Goal: Check status: Check status

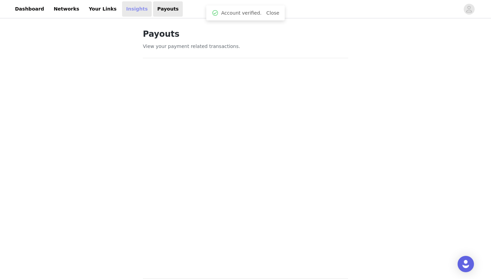
click at [122, 10] on link "Insights" at bounding box center [137, 8] width 30 height 15
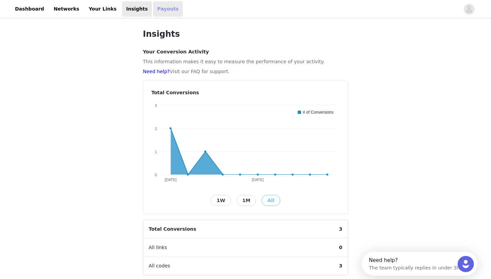
click at [155, 10] on link "Payouts" at bounding box center [168, 8] width 30 height 15
click at [155, 11] on link "Payouts" at bounding box center [168, 8] width 30 height 15
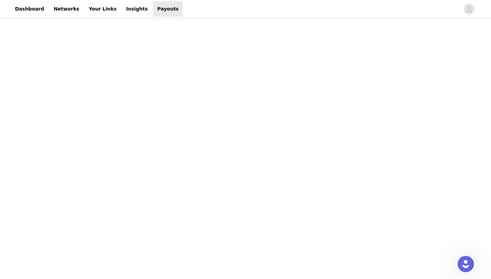
scroll to position [358, 0]
click at [412, 155] on div "Payouts View your payment related transactions. Payout Activity View and track …" at bounding box center [245, 46] width 491 height 770
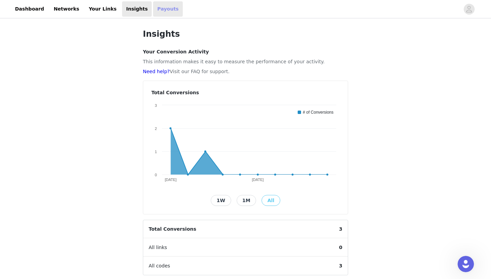
drag, startPoint x: 371, startPoint y: 155, endPoint x: 145, endPoint y: 11, distance: 267.3
click at [153, 11] on link "Payouts" at bounding box center [168, 8] width 30 height 15
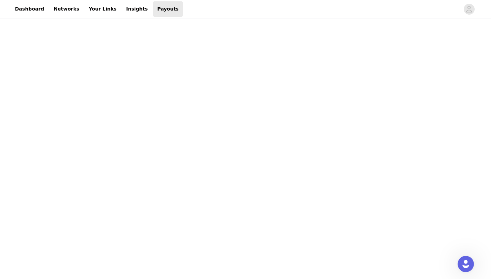
scroll to position [159, 0]
click at [378, 224] on div "Payouts View your payment related transactions. Payout Activity View and track …" at bounding box center [245, 251] width 491 height 783
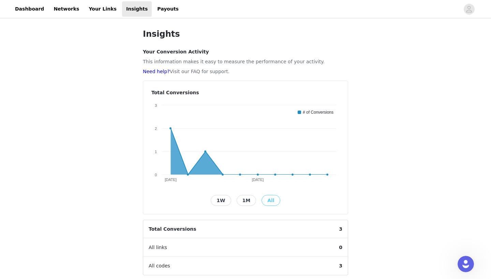
scroll to position [4, 0]
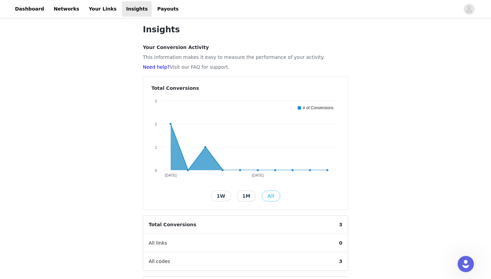
click at [153, 6] on link "Payouts" at bounding box center [168, 8] width 30 height 15
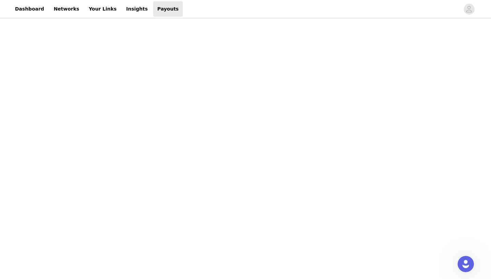
scroll to position [74, 0]
click at [419, 165] on div "Payouts View your payment related transactions. Payout Activity View and track …" at bounding box center [245, 223] width 491 height 556
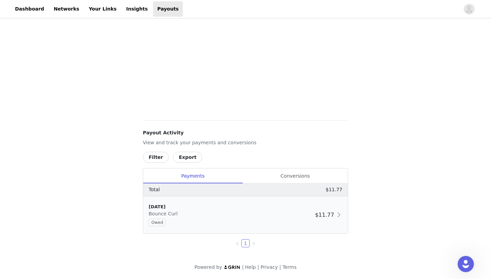
scroll to position [167, 0]
click at [240, 211] on div "[DATE] Bounce Curl Owed" at bounding box center [231, 215] width 164 height 23
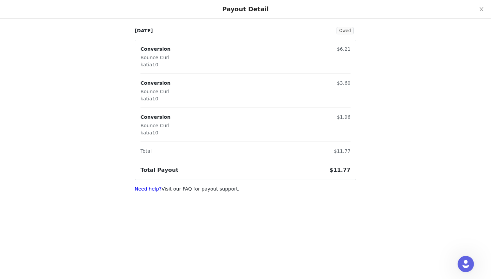
scroll to position [145, 0]
click at [481, 7] on icon "icon: close" at bounding box center [480, 8] width 5 height 5
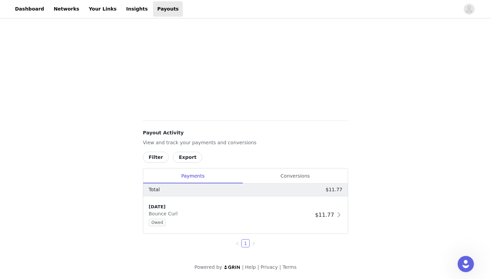
scroll to position [167, 0]
click at [268, 220] on div "Owed" at bounding box center [231, 222] width 164 height 7
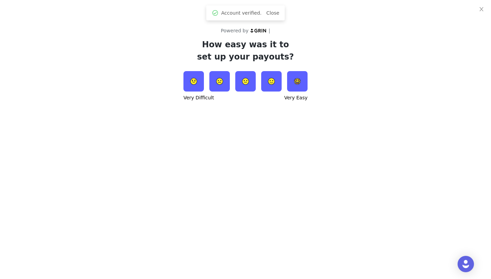
click at [304, 88] on img at bounding box center [297, 81] width 20 height 20
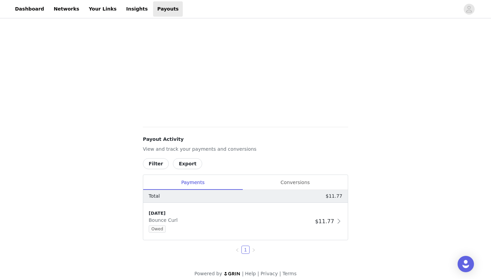
scroll to position [164, 0]
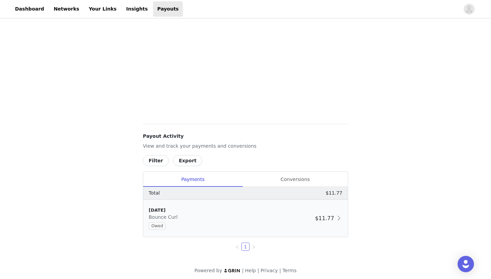
click at [233, 223] on div "Owed" at bounding box center [231, 225] width 164 height 7
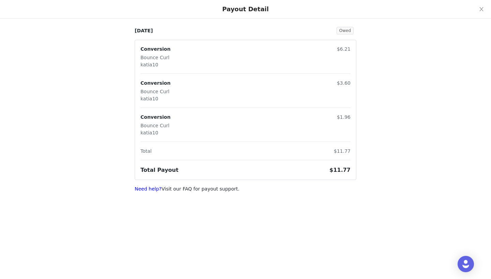
scroll to position [166, 0]
click at [352, 28] on span "Owed" at bounding box center [344, 30] width 17 height 7
click at [349, 29] on span "Owed" at bounding box center [344, 30] width 17 height 7
click at [482, 10] on icon "icon: close" at bounding box center [480, 8] width 5 height 5
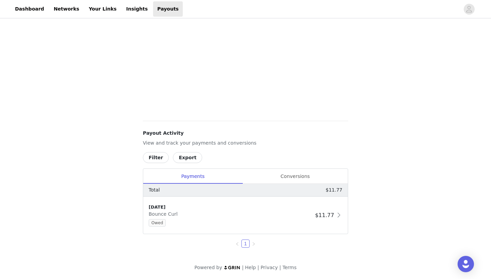
scroll to position [159, 0]
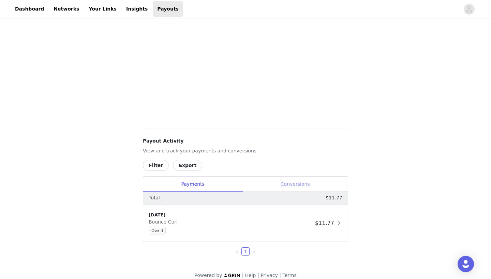
click at [293, 183] on div "Conversions" at bounding box center [294, 184] width 105 height 15
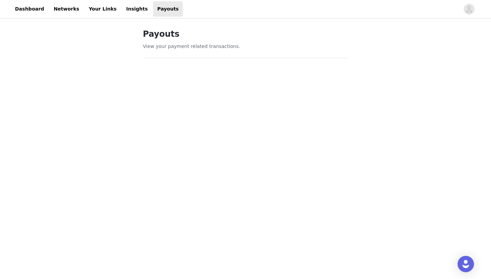
scroll to position [0, 0]
click at [126, 3] on link "Insights" at bounding box center [137, 8] width 30 height 15
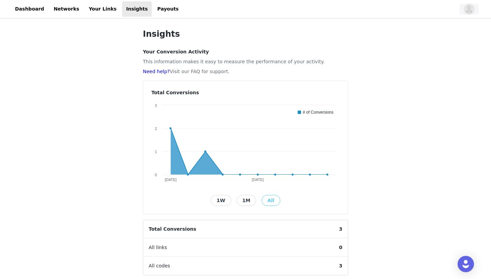
click at [460, 12] on button "button" at bounding box center [468, 9] width 19 height 11
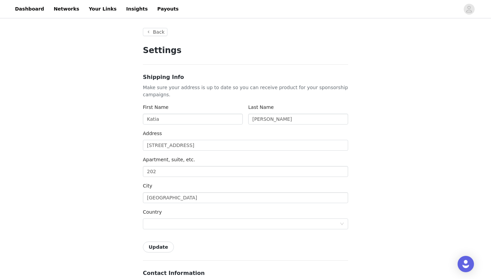
type input "+1 ([GEOGRAPHIC_DATA])"
click at [84, 16] on link "Your Links" at bounding box center [102, 8] width 36 height 15
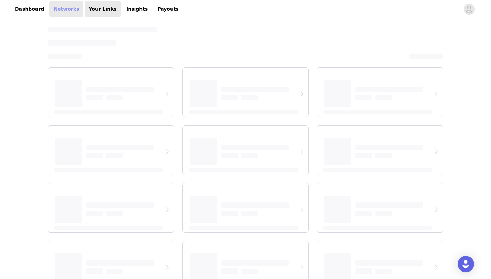
select select "12"
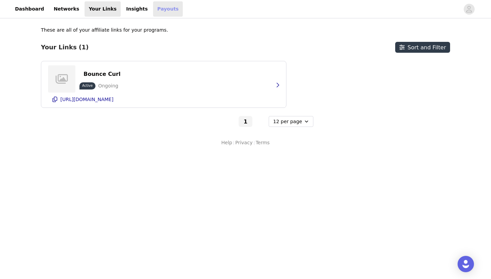
click at [154, 8] on link "Payouts" at bounding box center [168, 8] width 30 height 15
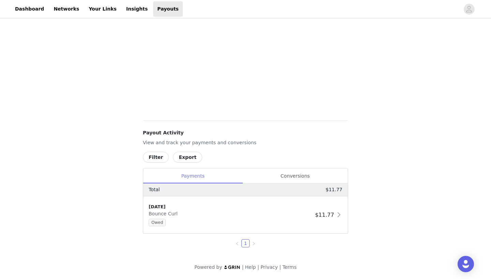
scroll to position [167, 0]
click at [198, 210] on div "[DATE] Bounce Curl Owed" at bounding box center [231, 215] width 164 height 23
